Goal: Task Accomplishment & Management: Manage account settings

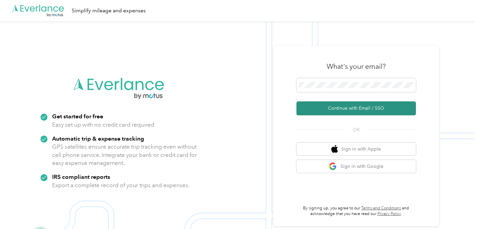
click at [352, 108] on button "Continue with Email / SSO" at bounding box center [357, 108] width 120 height 14
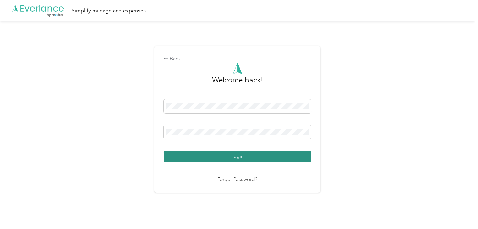
click at [257, 162] on button "Login" at bounding box center [237, 156] width 147 height 12
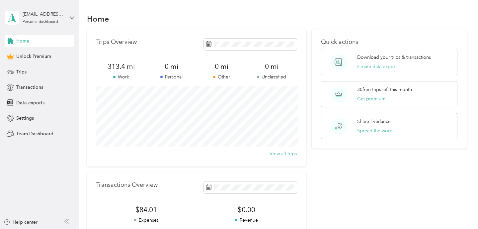
click at [80, 20] on div "Home Trips Overview 313.4 mi Work 0 mi Personal 0 mi Other 0 mi Unclassified Vi…" at bounding box center [277, 165] width 396 height 331
click at [67, 18] on div "[EMAIL_ADDRESS][DOMAIN_NAME] Personal dashboard" at bounding box center [40, 17] width 70 height 23
click at [49, 52] on div "Log out" at bounding box center [74, 53] width 131 height 12
